Goal: Information Seeking & Learning: Learn about a topic

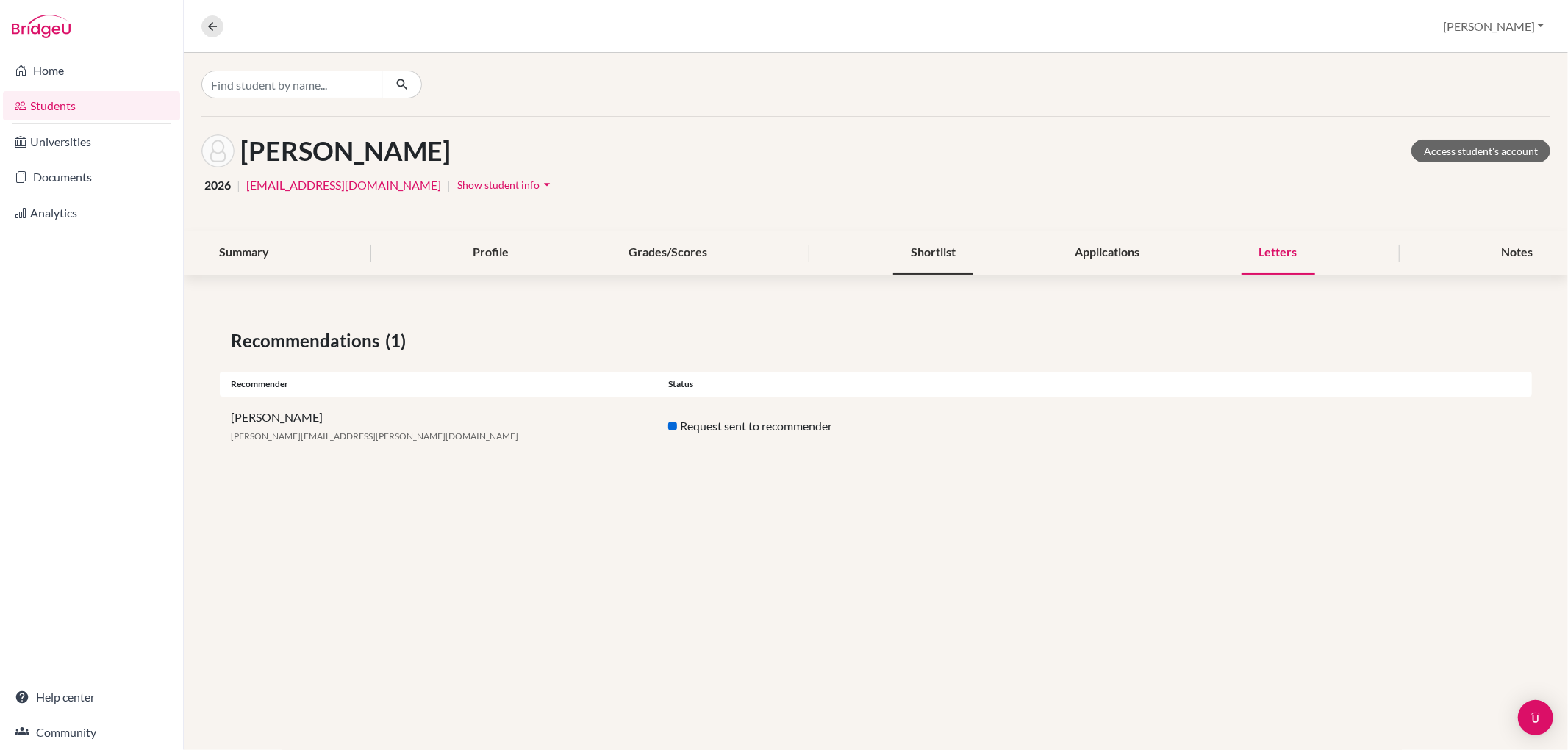
click at [930, 247] on div "Shortlist" at bounding box center [933, 253] width 80 height 44
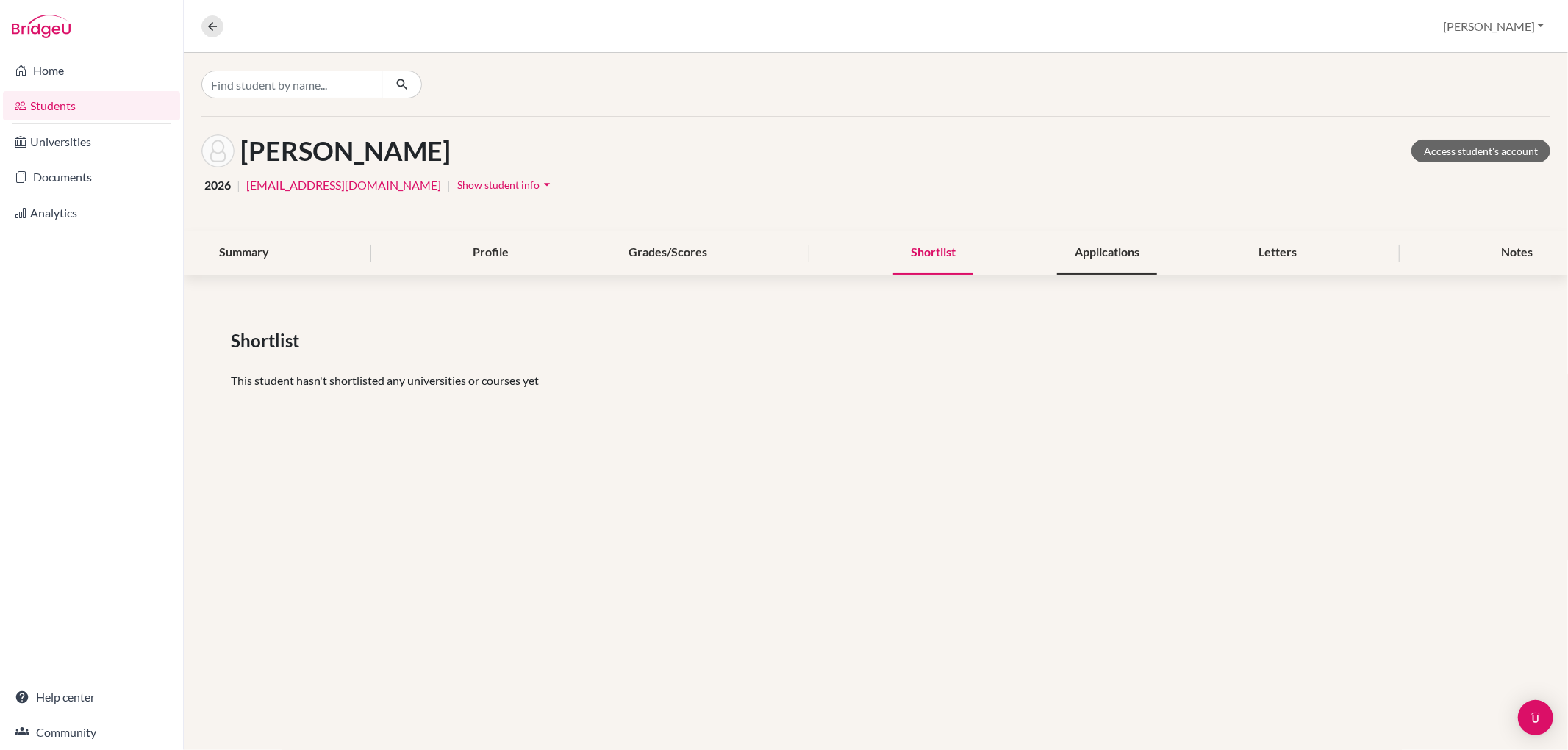
click at [1095, 253] on div "Applications" at bounding box center [1107, 253] width 100 height 44
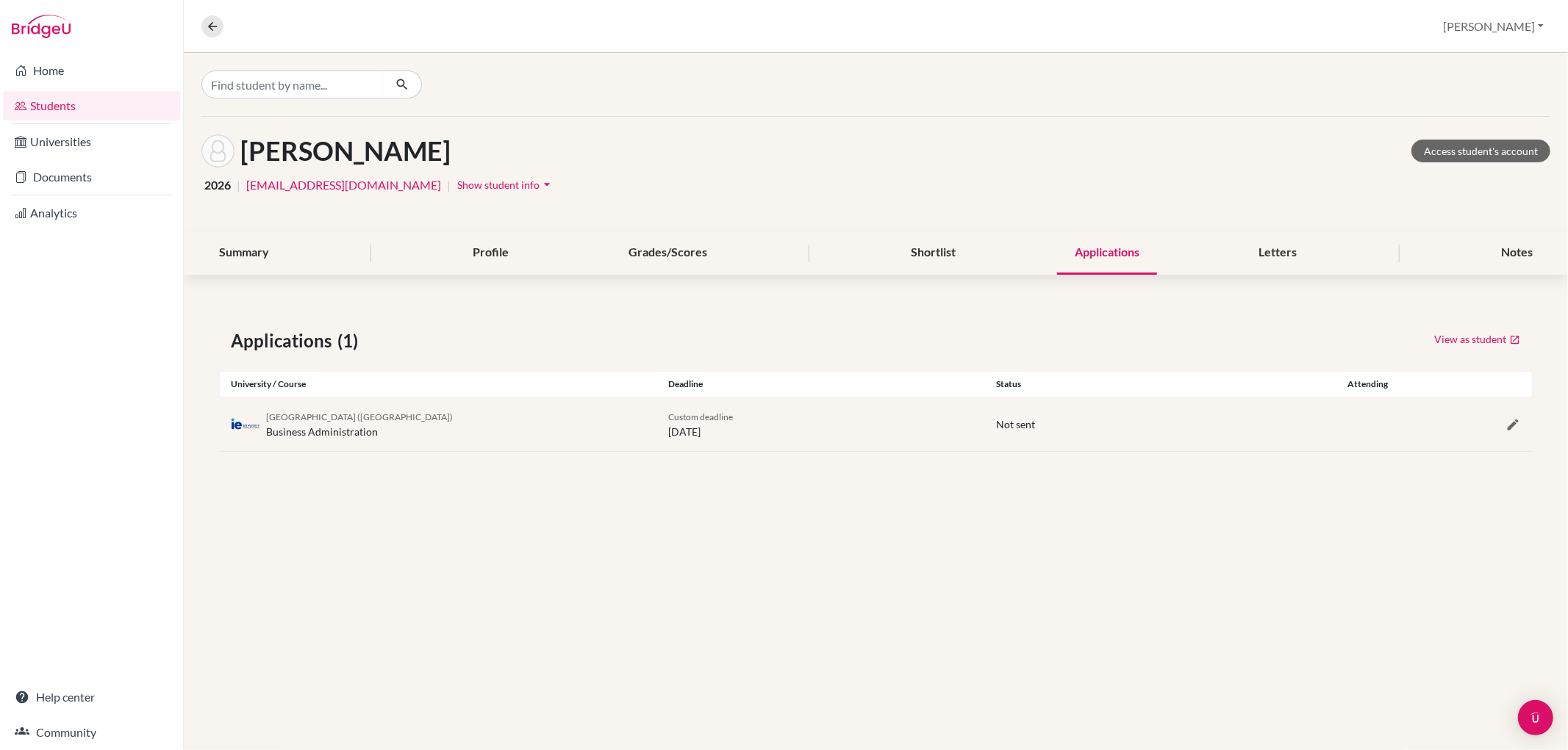
click at [133, 110] on link "Students" at bounding box center [91, 106] width 177 height 29
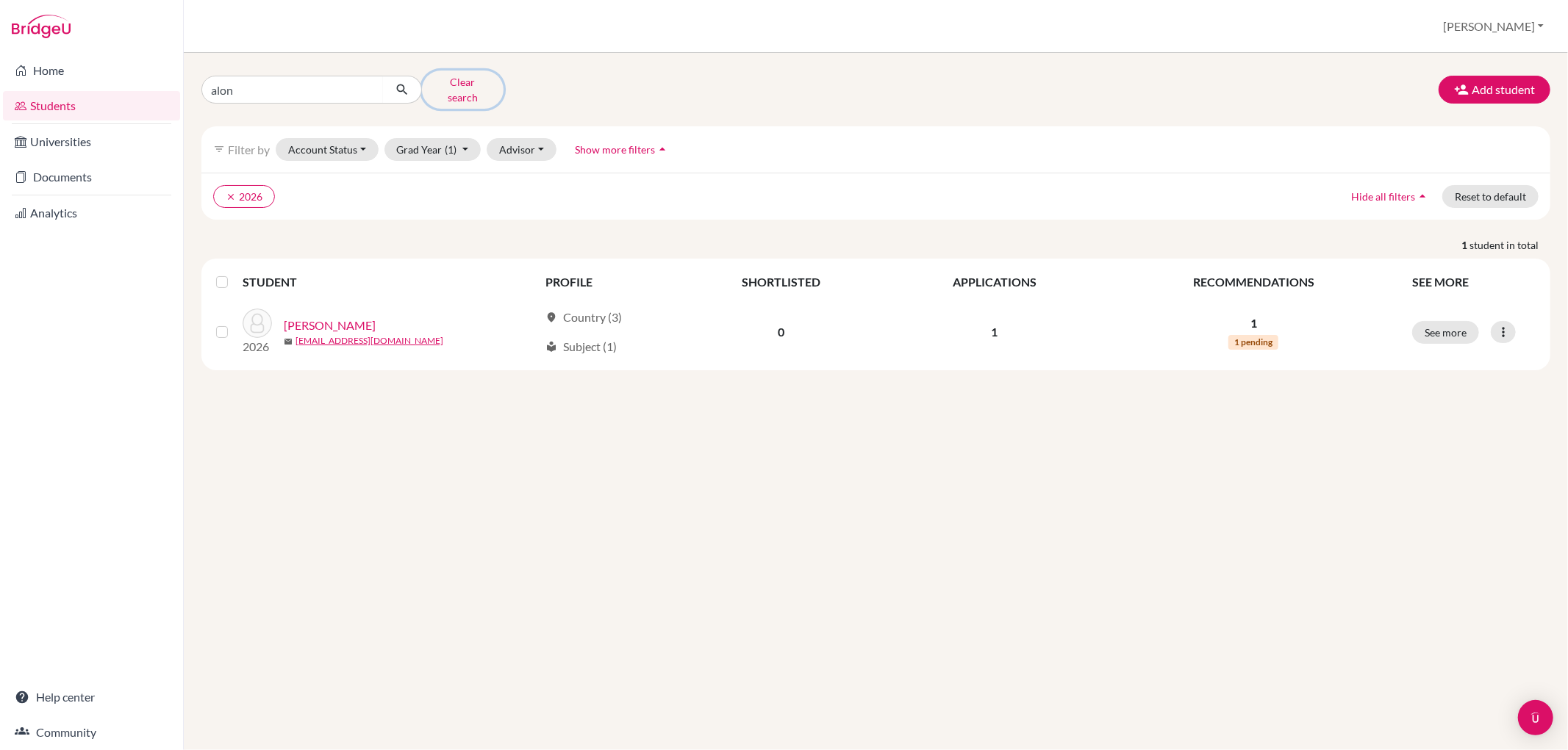
click at [480, 72] on button "Clear search" at bounding box center [463, 90] width 81 height 38
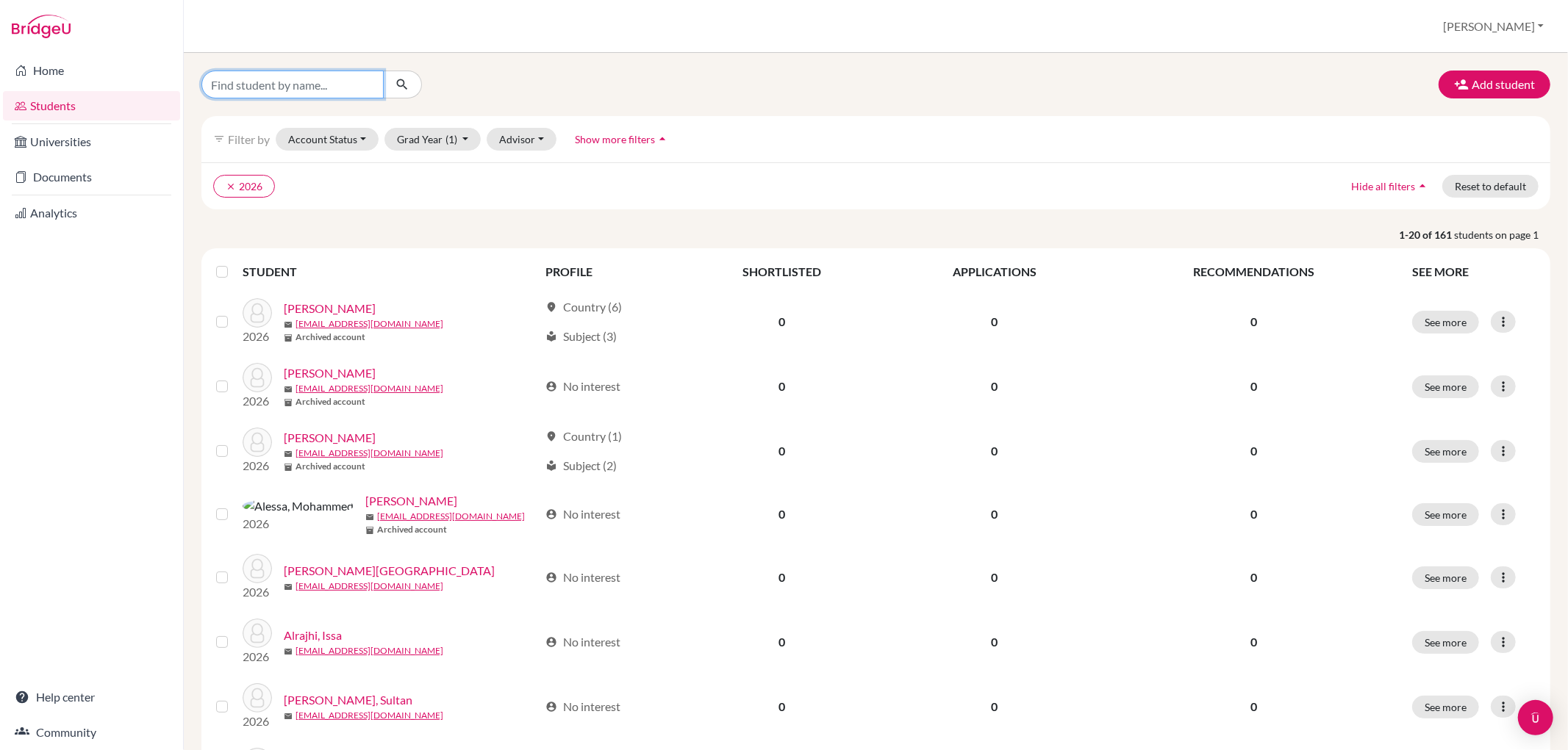
click at [360, 90] on input "Find student by name..." at bounding box center [293, 84] width 182 height 28
type input "lun"
click at [414, 90] on button "submit" at bounding box center [402, 84] width 39 height 28
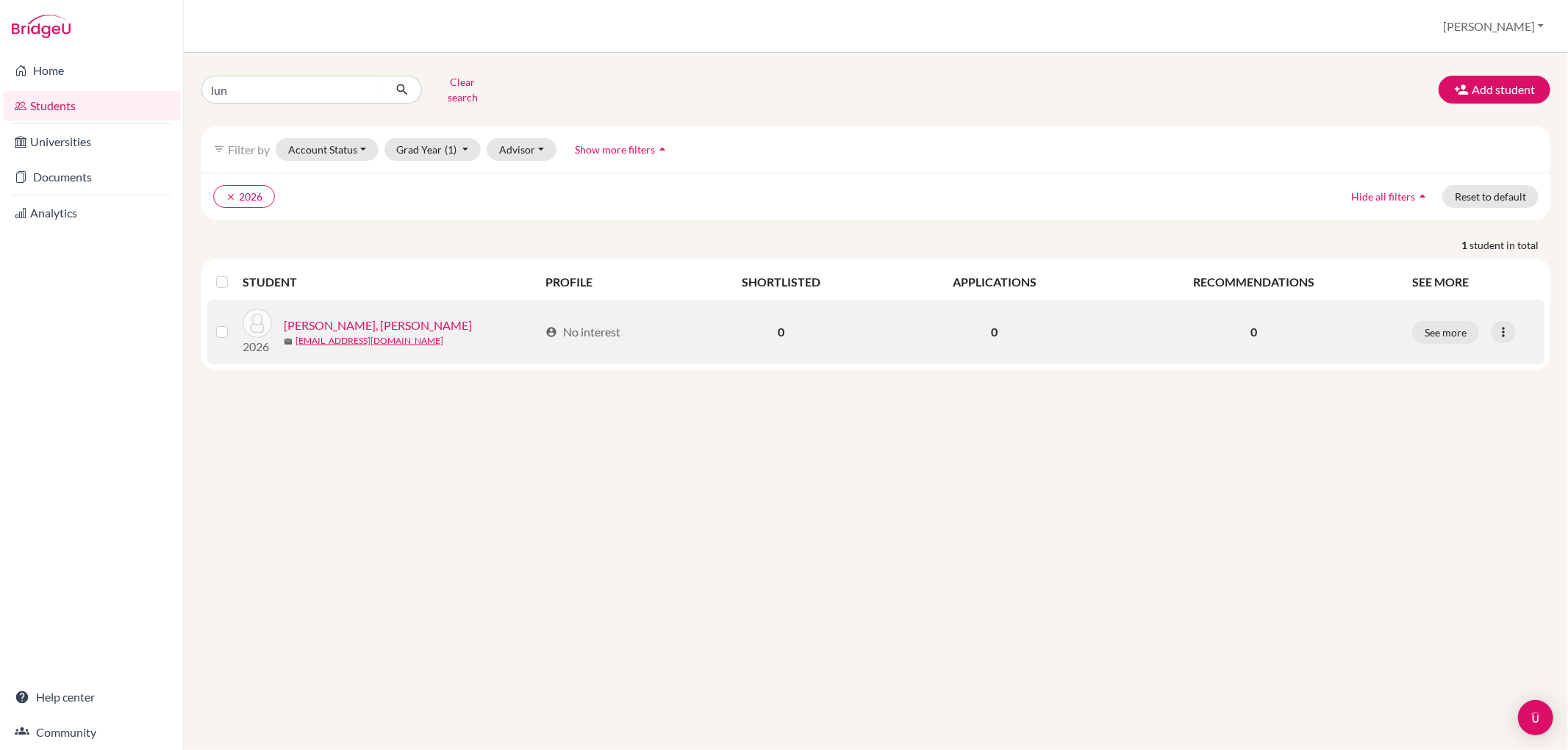
click at [328, 316] on link "[PERSON_NAME], [PERSON_NAME]" at bounding box center [378, 325] width 189 height 18
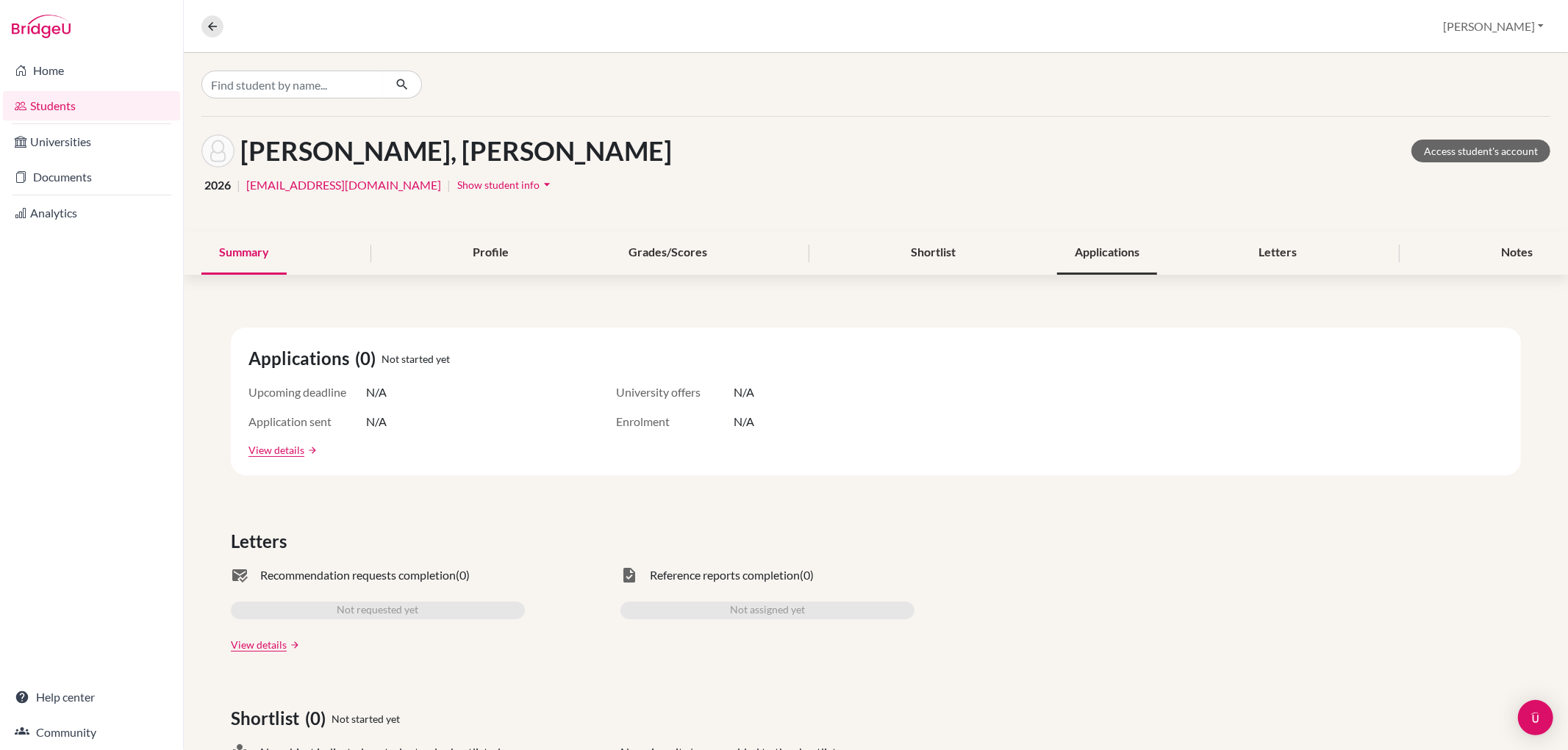
click at [1103, 254] on div "Applications" at bounding box center [1107, 253] width 100 height 44
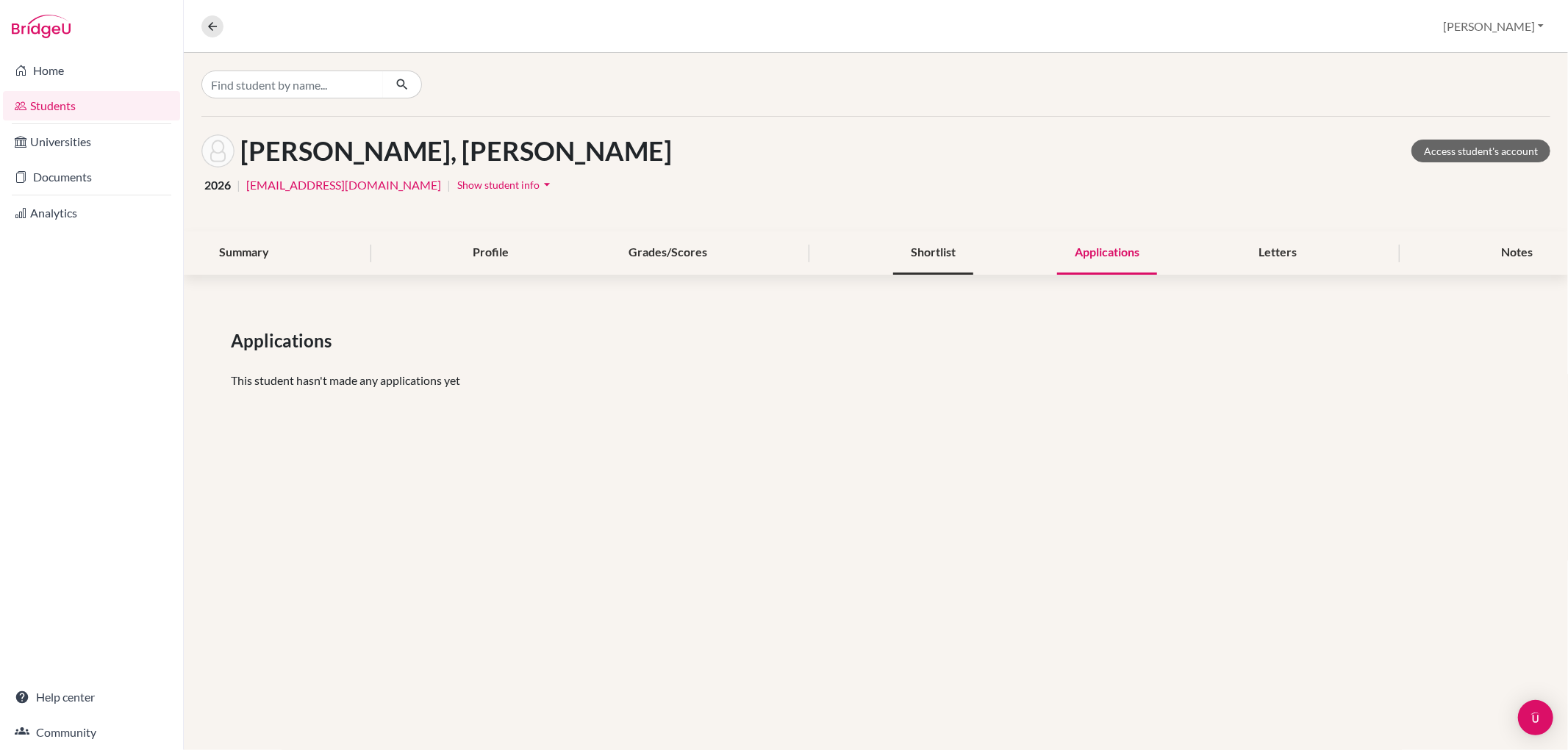
click at [944, 240] on div "Shortlist" at bounding box center [933, 253] width 80 height 44
click at [481, 247] on div "Profile" at bounding box center [490, 253] width 71 height 44
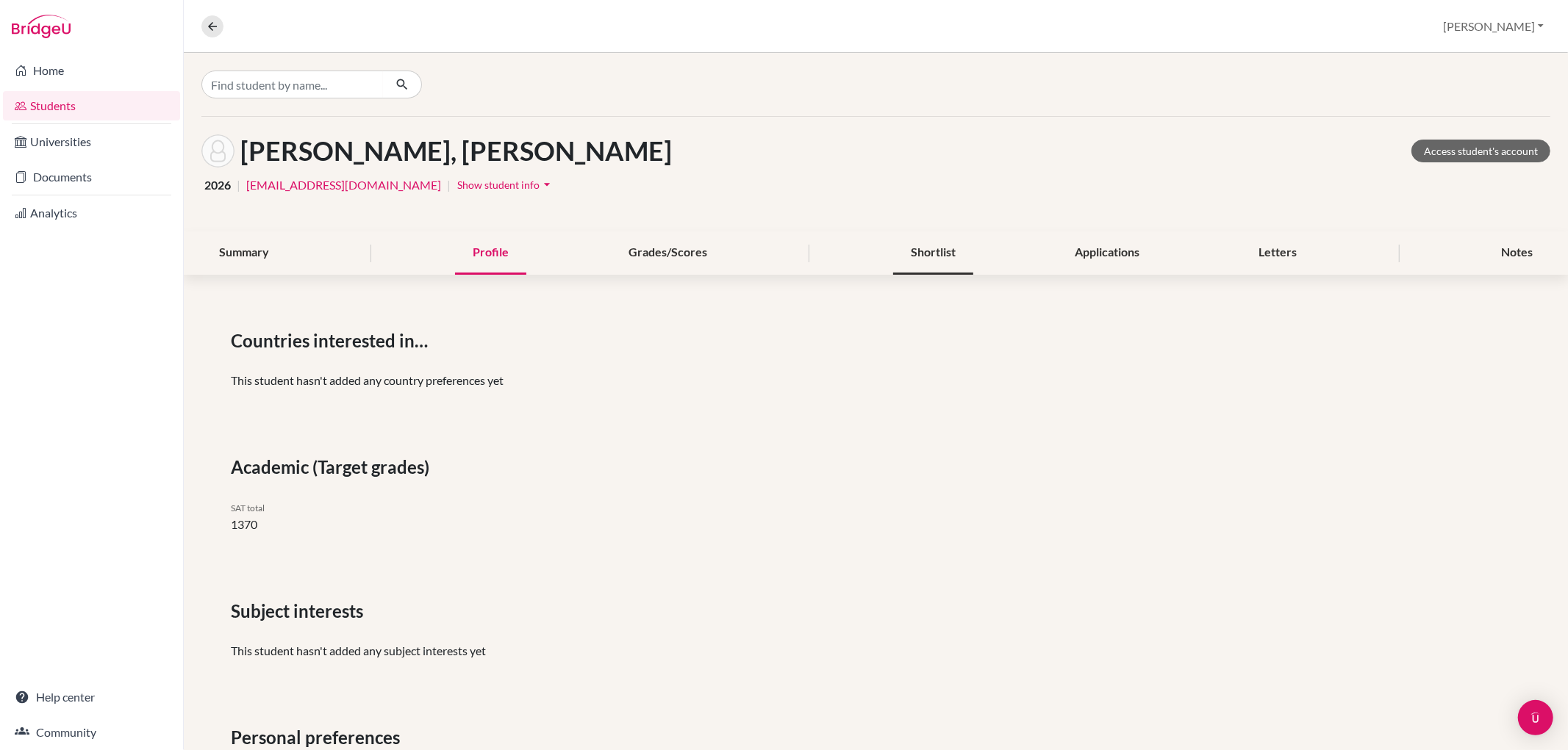
click at [929, 260] on div "Shortlist" at bounding box center [933, 253] width 80 height 44
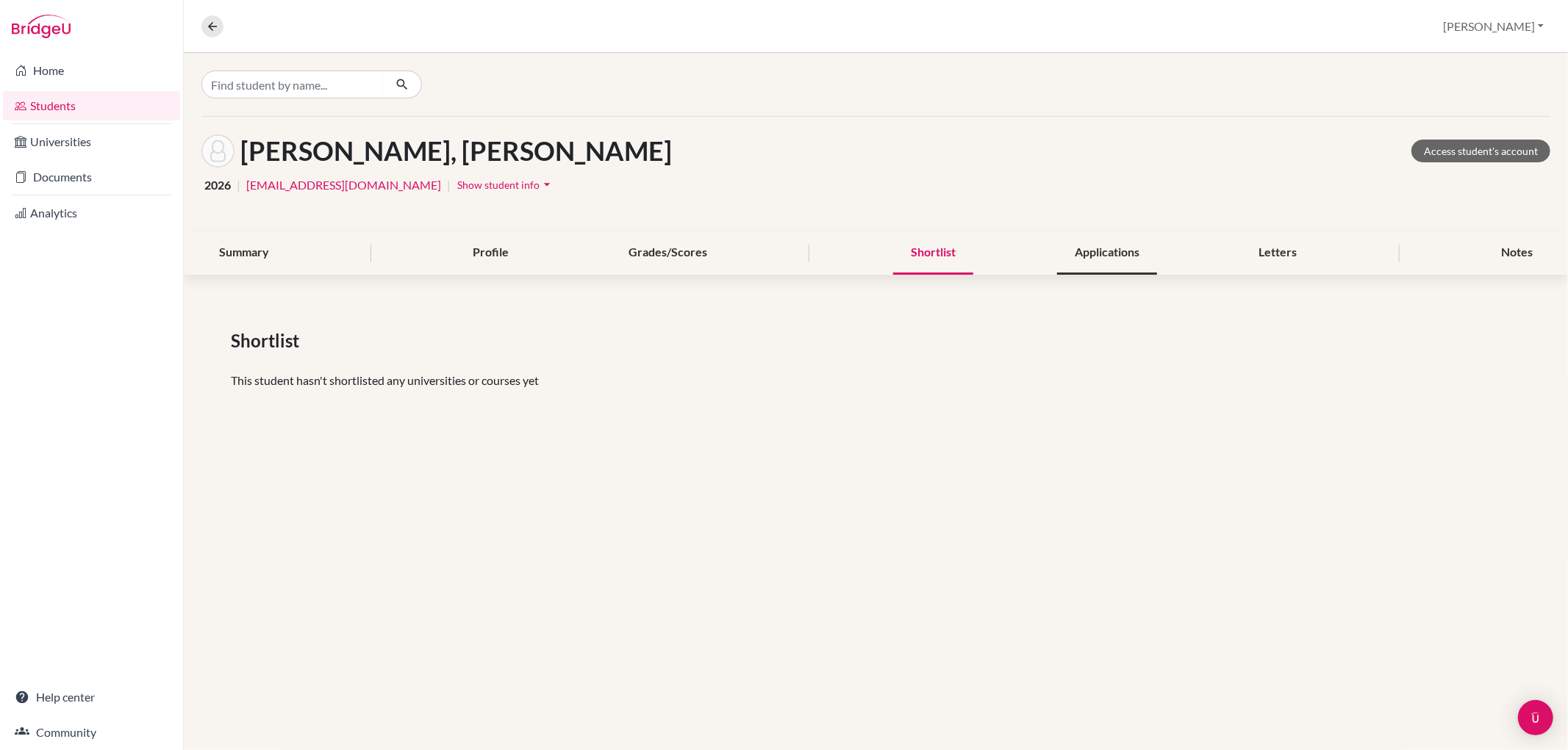
click at [1111, 258] on div "Applications" at bounding box center [1107, 253] width 100 height 44
click at [1253, 244] on div "Letters" at bounding box center [1278, 253] width 74 height 44
click at [1100, 262] on div "Applications" at bounding box center [1107, 253] width 100 height 44
click at [48, 70] on link "Home" at bounding box center [91, 70] width 177 height 29
